Goal: Information Seeking & Learning: Learn about a topic

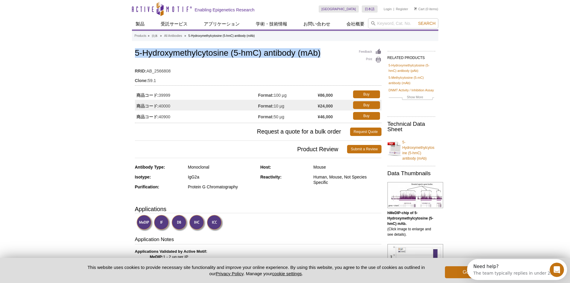
drag, startPoint x: 136, startPoint y: 63, endPoint x: 327, endPoint y: 51, distance: 192.1
click at [327, 51] on h1 "5-Hydroxymethylcytosine (5-hmC) antibody (mAb)" at bounding box center [258, 53] width 247 height 10
copy h1 "5-Hydroxymethylcytosine (5-hmC) antibody (mAb)"
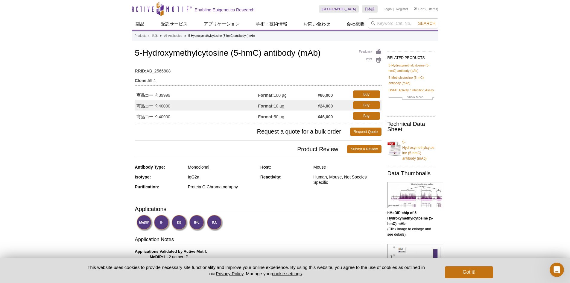
drag, startPoint x: 493, startPoint y: 122, endPoint x: 478, endPoint y: 114, distance: 16.6
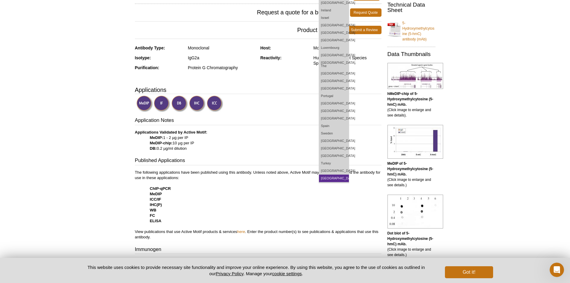
scroll to position [120, 0]
click at [349, 176] on link "[GEOGRAPHIC_DATA]" at bounding box center [334, 177] width 30 height 7
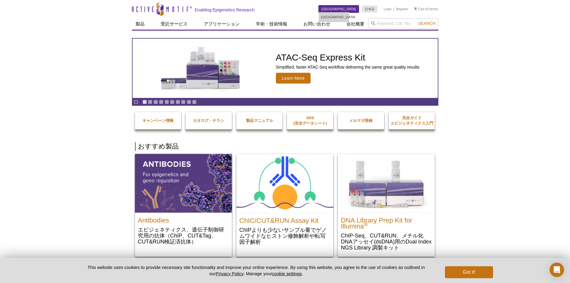
click at [349, 9] on link "[GEOGRAPHIC_DATA]" at bounding box center [339, 8] width 40 height 7
click at [374, 9] on link "日本語" at bounding box center [370, 8] width 16 height 7
click at [349, 7] on link "[GEOGRAPHIC_DATA]" at bounding box center [339, 8] width 40 height 7
